Goal: Information Seeking & Learning: Learn about a topic

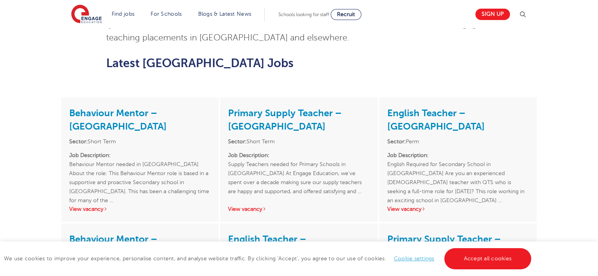
scroll to position [805, 0]
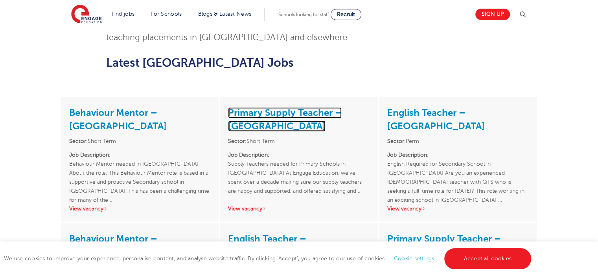
click at [288, 107] on link "Primary Supply Teacher – [GEOGRAPHIC_DATA]" at bounding box center [285, 119] width 114 height 24
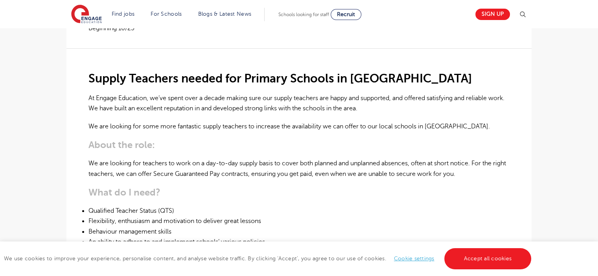
scroll to position [203, 0]
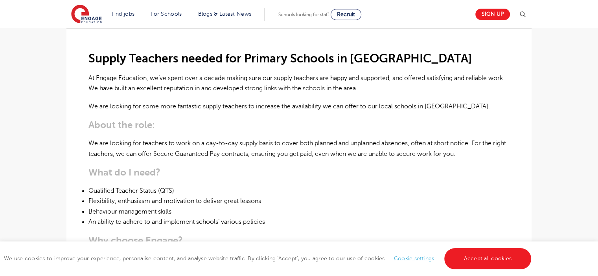
click at [288, 99] on div "Supply Teachers needed for Primary Schools in Waltham Forest At Engage Educatio…" at bounding box center [298, 255] width 421 height 455
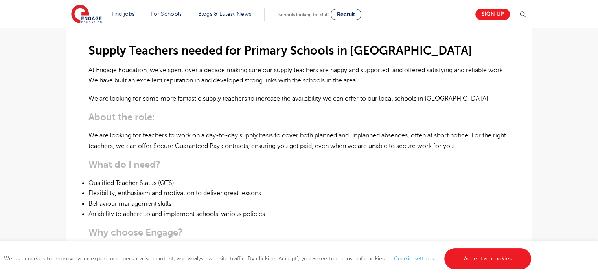
scroll to position [226, 0]
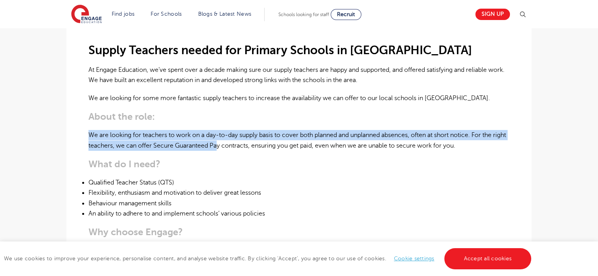
drag, startPoint x: 228, startPoint y: 149, endPoint x: 226, endPoint y: 136, distance: 13.1
click at [229, 133] on div "Supply Teachers needed for Primary Schools in Waltham Forest At Engage Educatio…" at bounding box center [298, 247] width 421 height 455
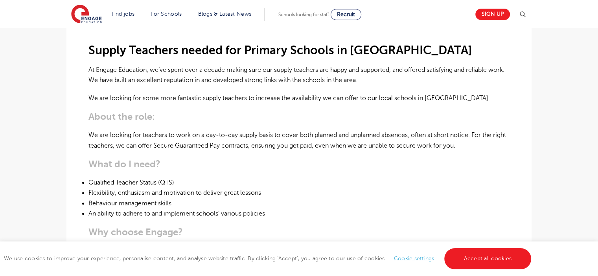
click at [235, 198] on li "Behaviour management skills" at bounding box center [298, 203] width 421 height 10
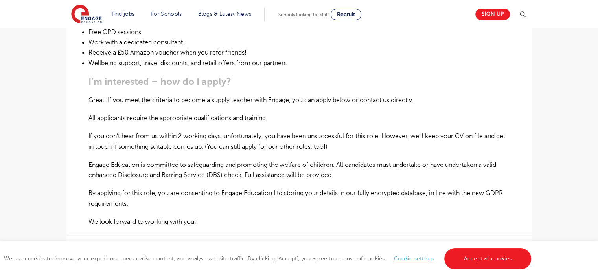
scroll to position [478, 0]
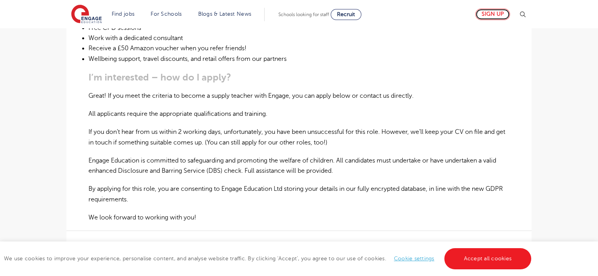
click at [492, 15] on link "Sign up" at bounding box center [492, 14] width 35 height 11
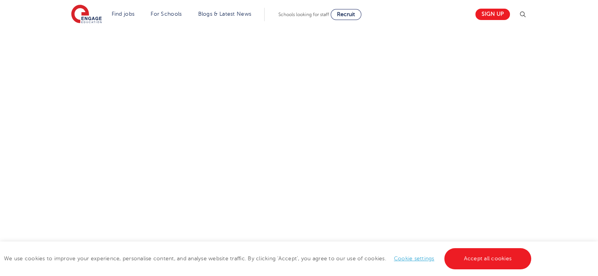
scroll to position [471, 0]
click at [252, 218] on div "Let us know more about you!" at bounding box center [299, 5] width 598 height 471
click at [403, 188] on div "Let us know more about you!" at bounding box center [299, 41] width 477 height 489
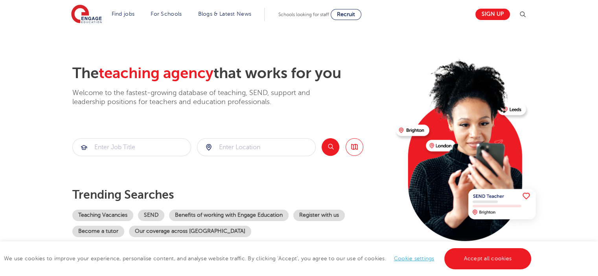
scroll to position [3, 0]
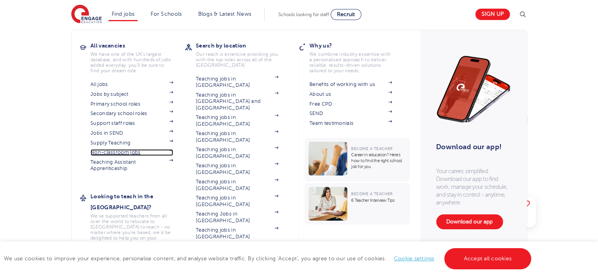
click at [115, 152] on link "Non-classroom jobs" at bounding box center [131, 152] width 83 height 6
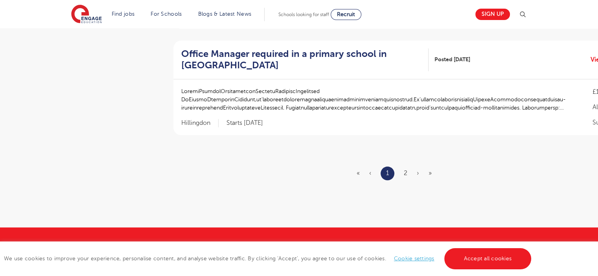
scroll to position [932, 0]
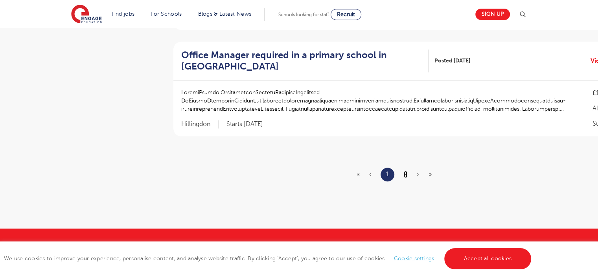
click at [405, 172] on link "2" at bounding box center [406, 174] width 4 height 7
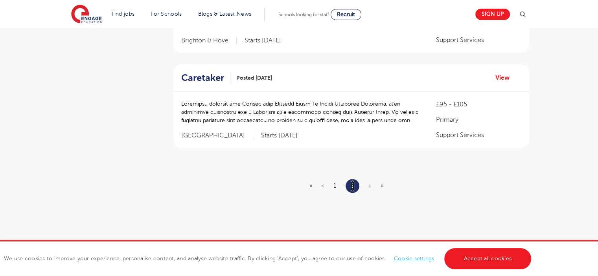
scroll to position [656, 0]
